Goal: Task Accomplishment & Management: Manage account settings

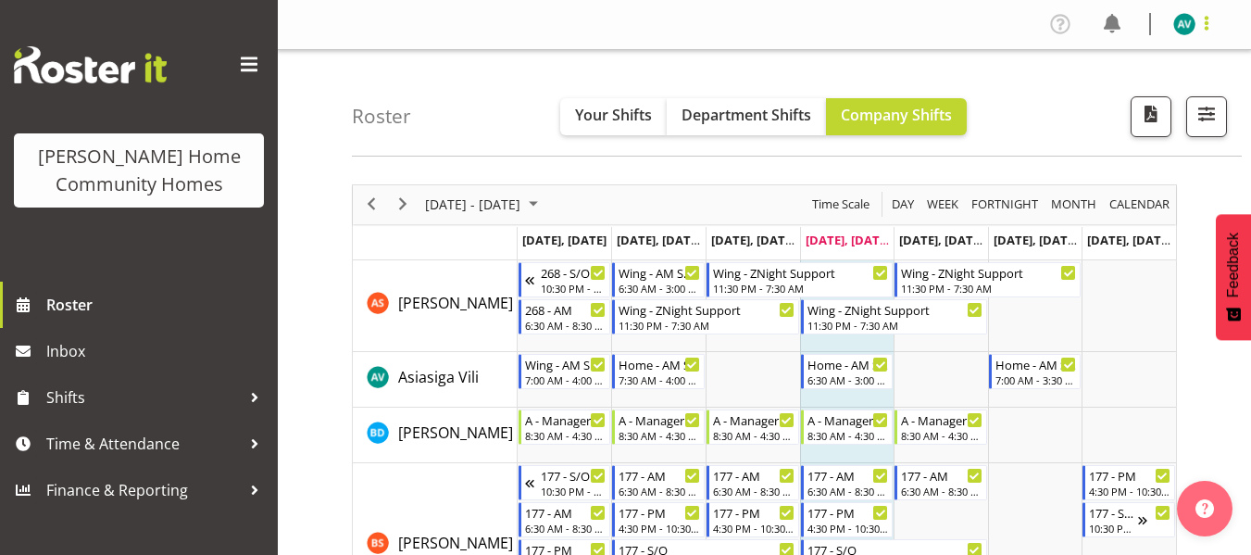
click at [1197, 14] on span at bounding box center [1207, 23] width 22 height 22
click at [1115, 98] on link "Log Out" at bounding box center [1129, 97] width 178 height 33
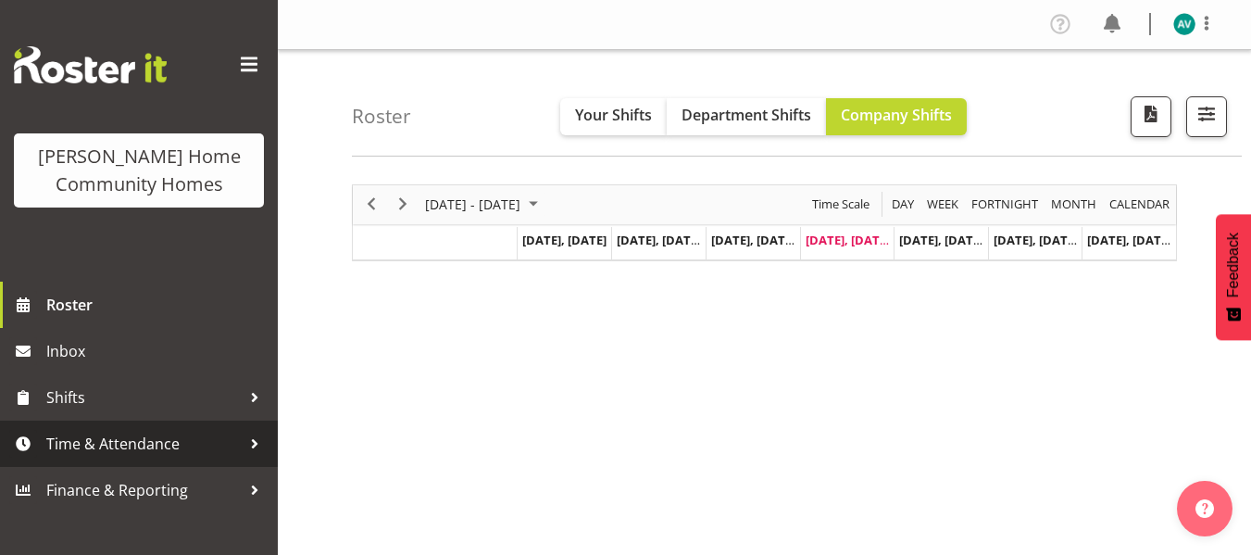
click at [144, 446] on span "Time & Attendance" at bounding box center [143, 444] width 195 height 28
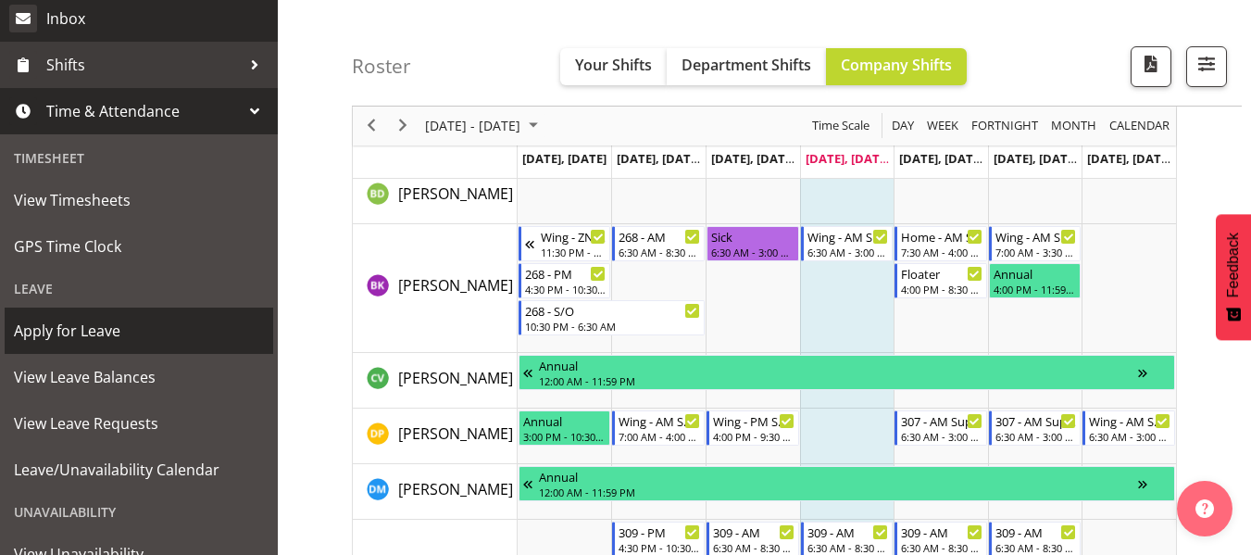
scroll to position [334, 0]
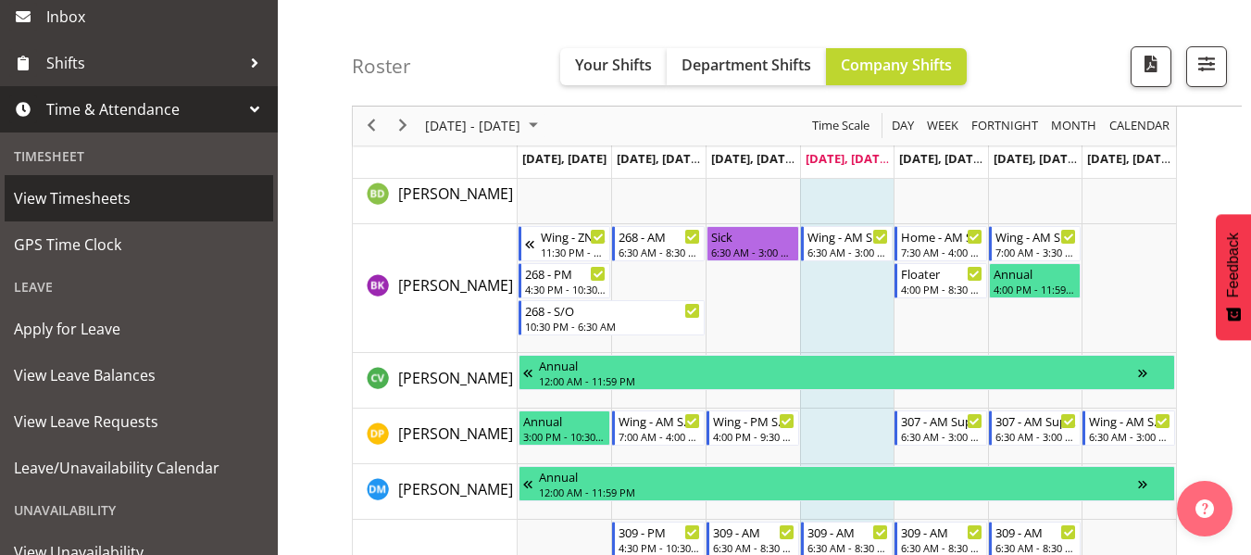
click at [147, 191] on span "View Timesheets" at bounding box center [139, 198] width 250 height 28
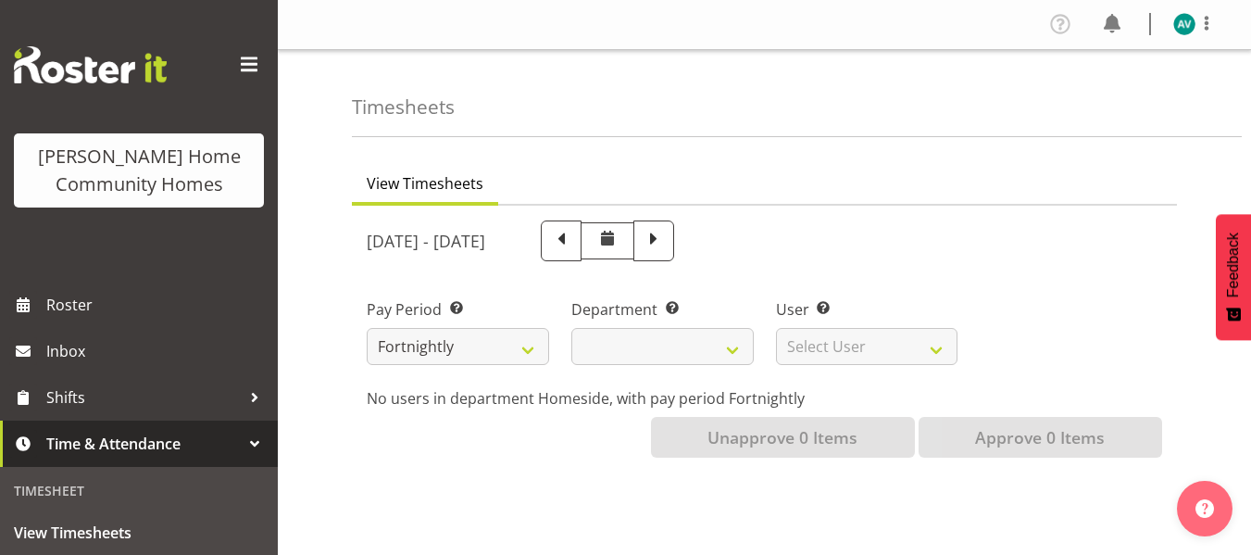
select select
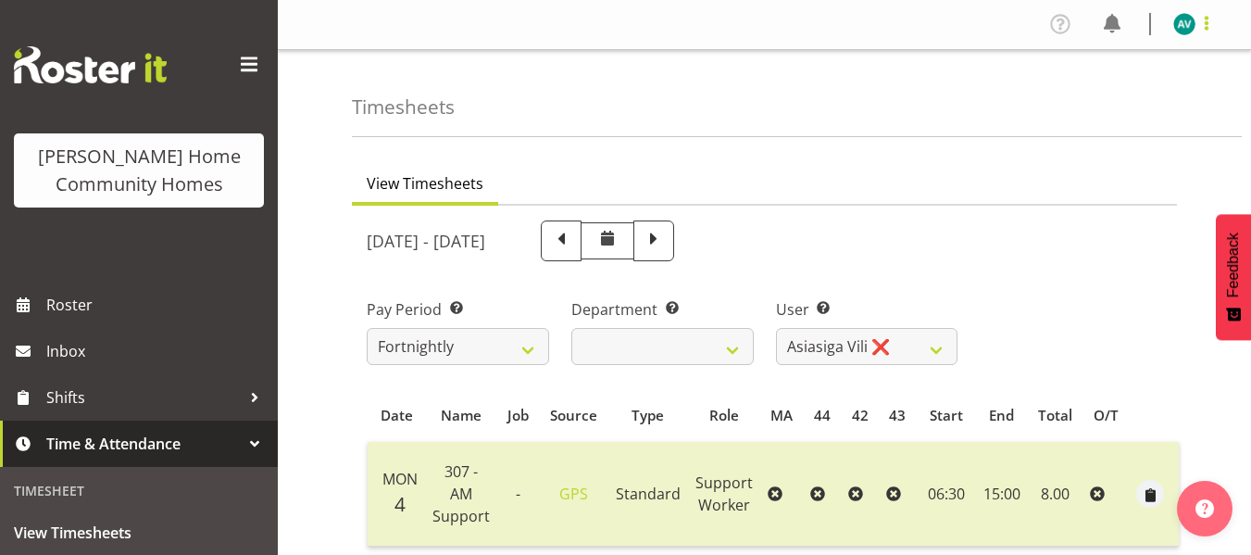
click at [1205, 19] on span at bounding box center [1207, 23] width 22 height 22
click at [1100, 107] on link "Log Out" at bounding box center [1129, 97] width 178 height 33
